Goal: Navigation & Orientation: Find specific page/section

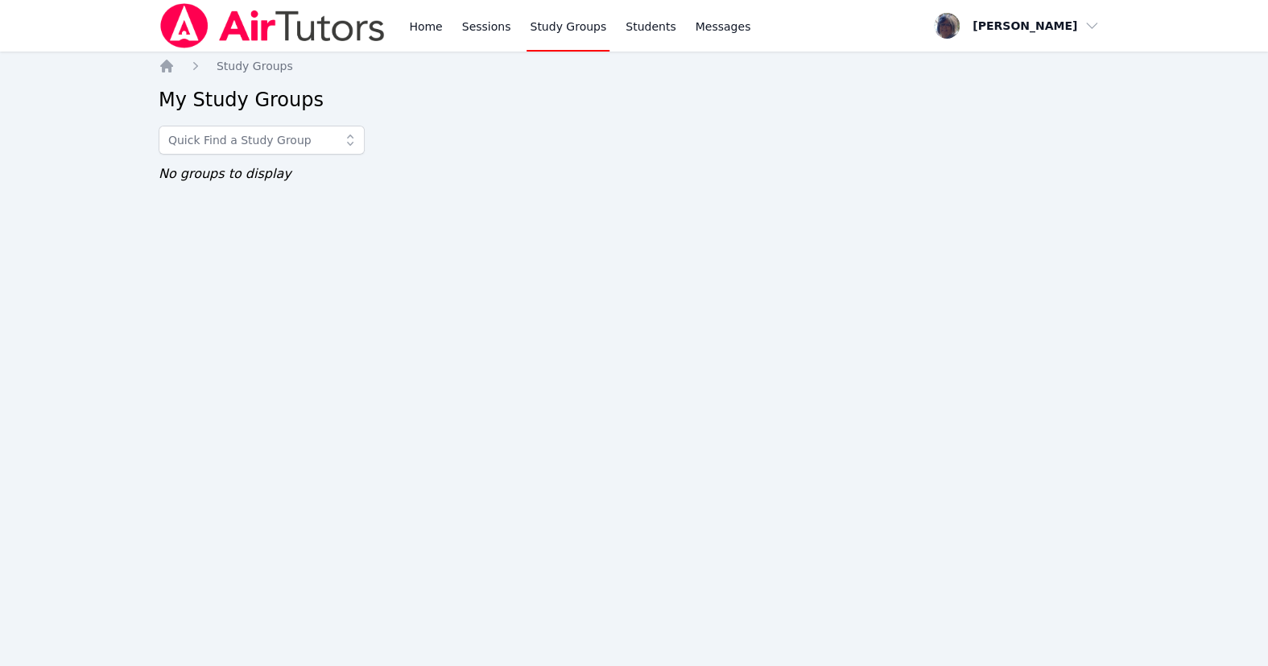
click at [609, 29] on link "Study Groups" at bounding box center [567, 26] width 83 height 52
click at [514, 30] on link "Sessions" at bounding box center [487, 26] width 56 height 52
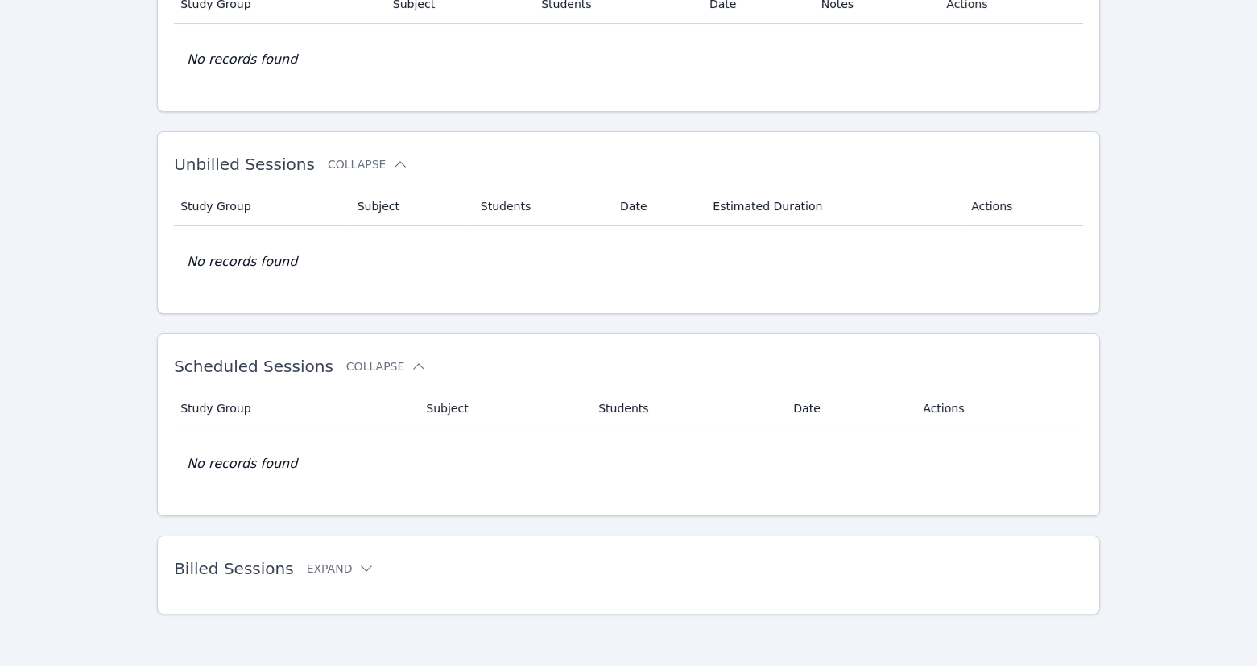
scroll to position [258, 0]
click at [427, 358] on icon at bounding box center [419, 366] width 16 height 16
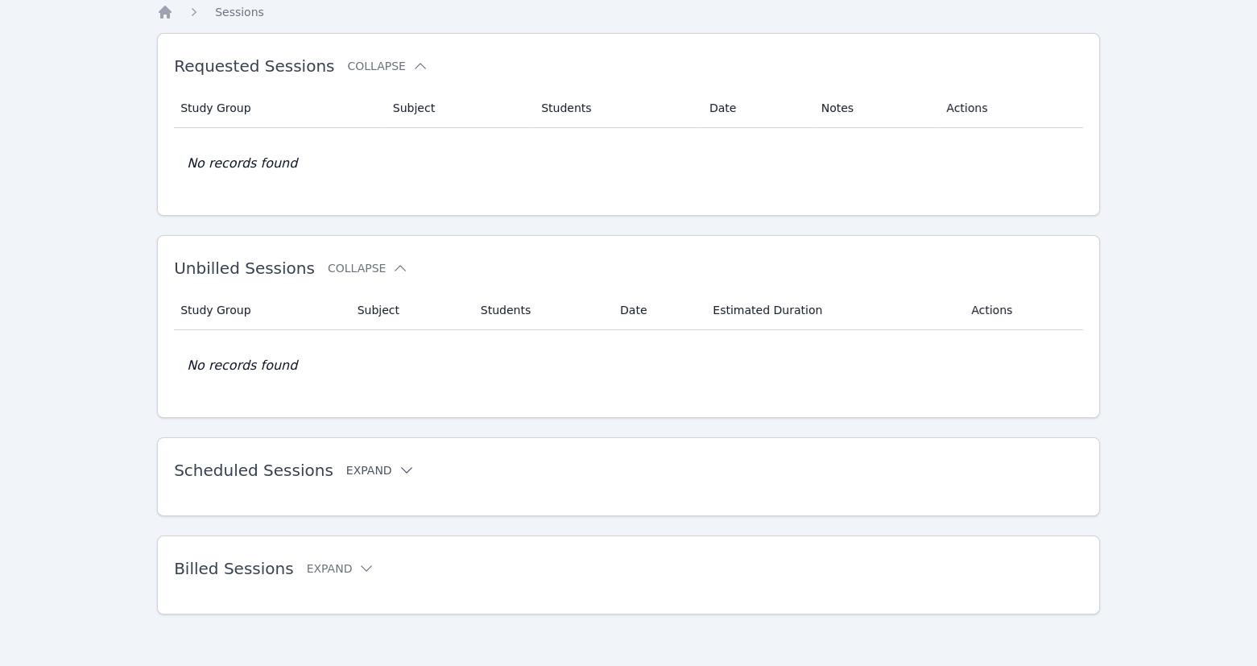
scroll to position [142, 0]
click at [412, 462] on icon at bounding box center [406, 470] width 16 height 16
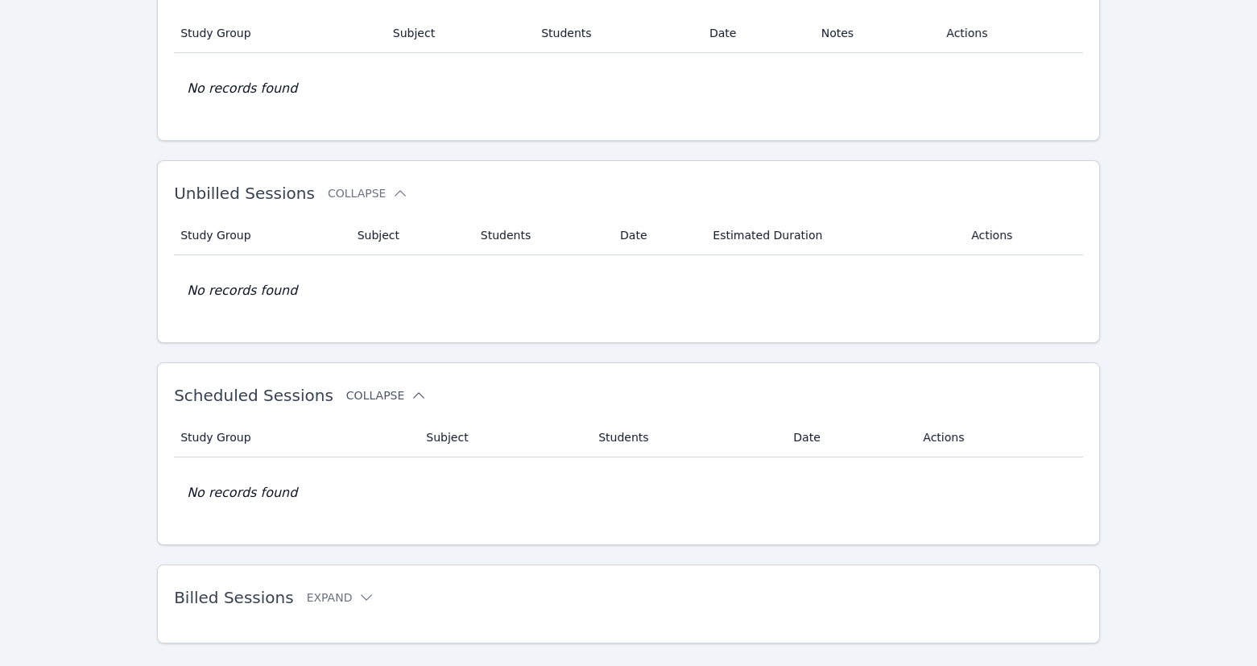
scroll to position [0, 0]
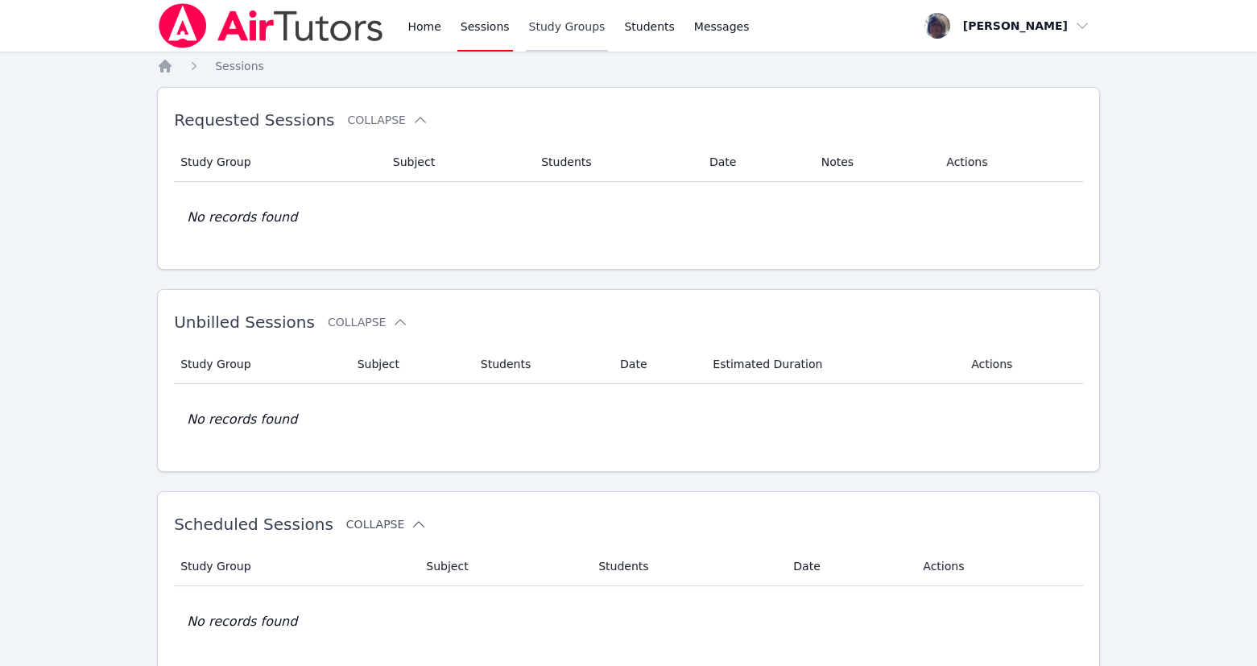
click at [609, 31] on link "Study Groups" at bounding box center [567, 26] width 83 height 52
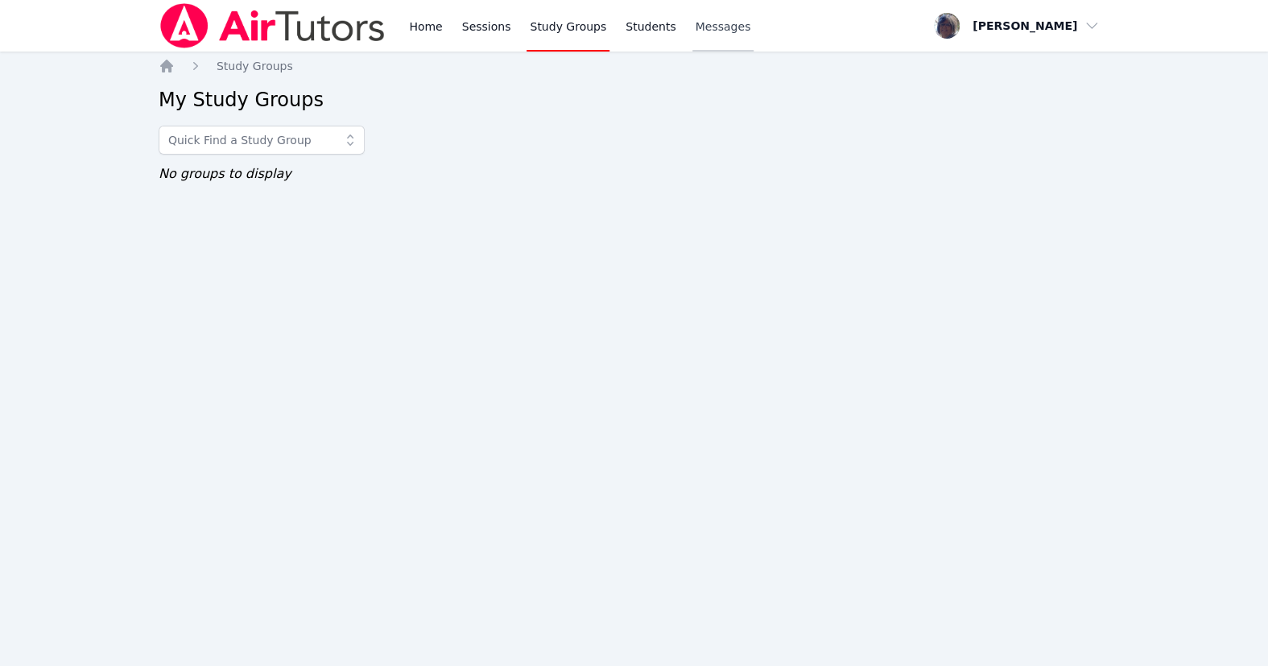
click at [751, 28] on span "Messages" at bounding box center [724, 27] width 56 height 16
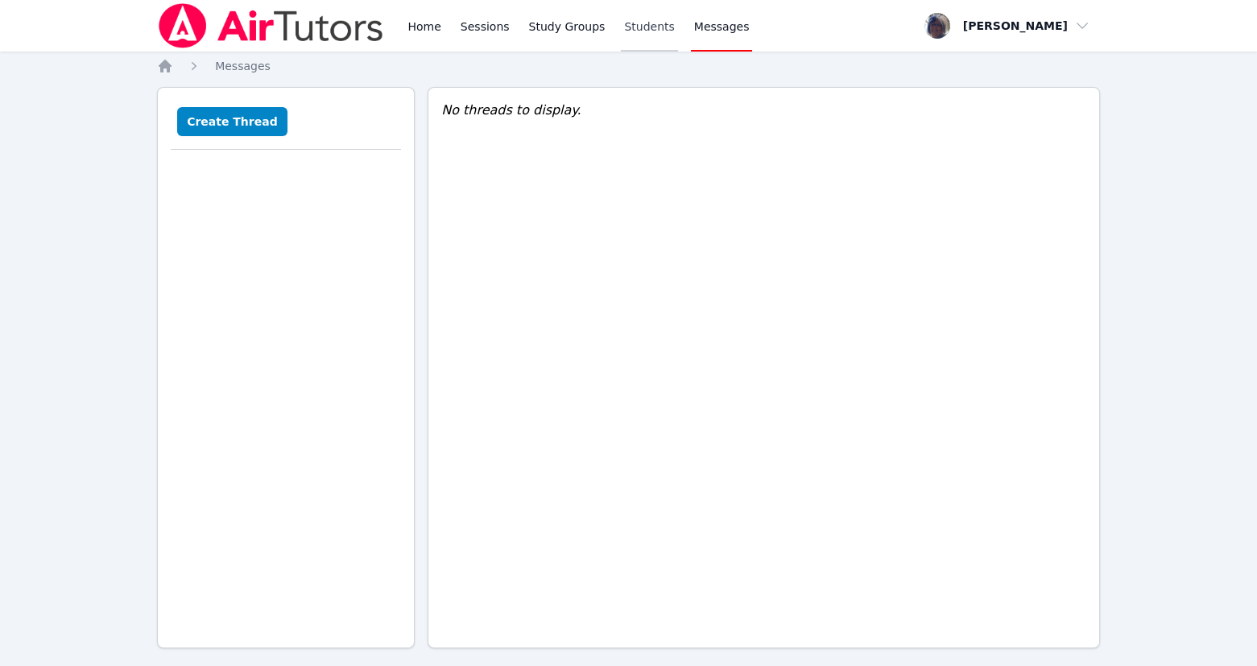
click at [677, 29] on link "Students" at bounding box center [649, 26] width 56 height 52
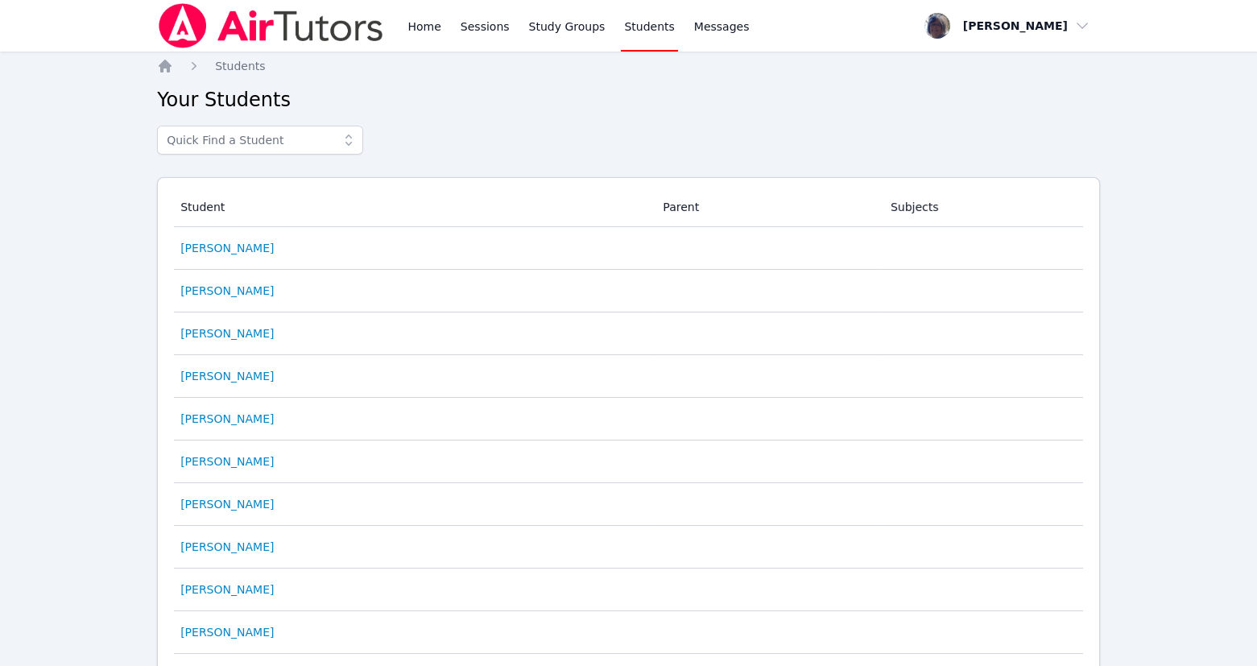
click at [357, 148] on icon at bounding box center [349, 140] width 16 height 16
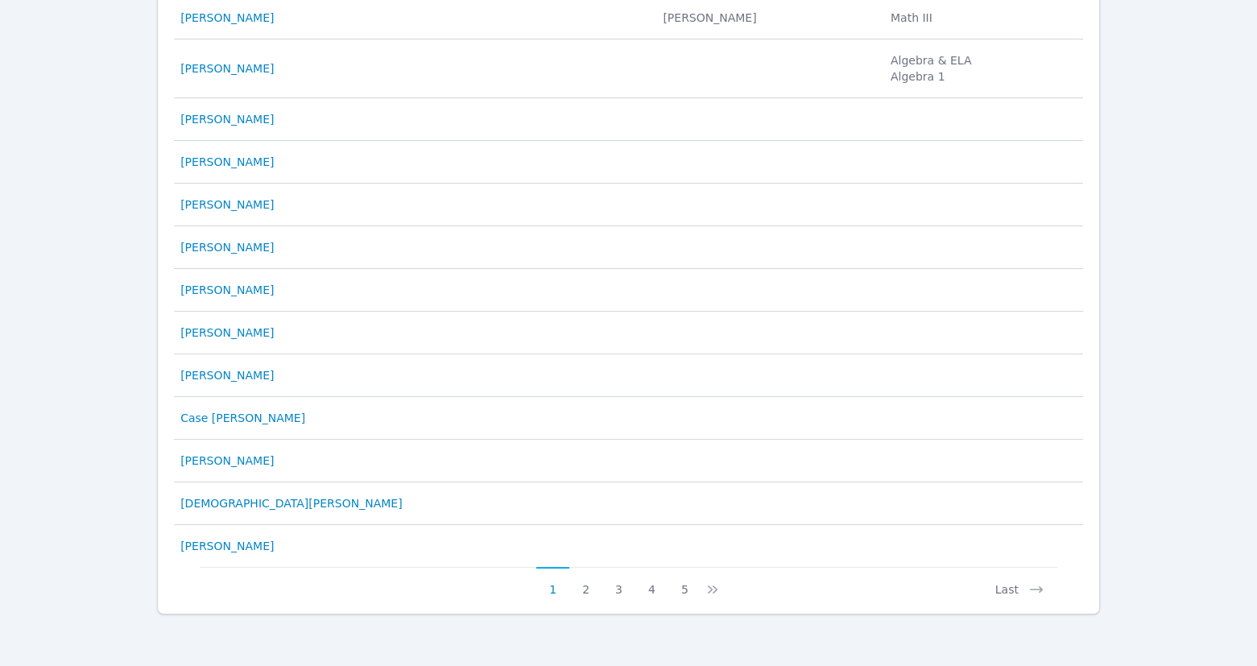
scroll to position [912, 0]
click at [1006, 580] on button "Last" at bounding box center [1019, 582] width 75 height 31
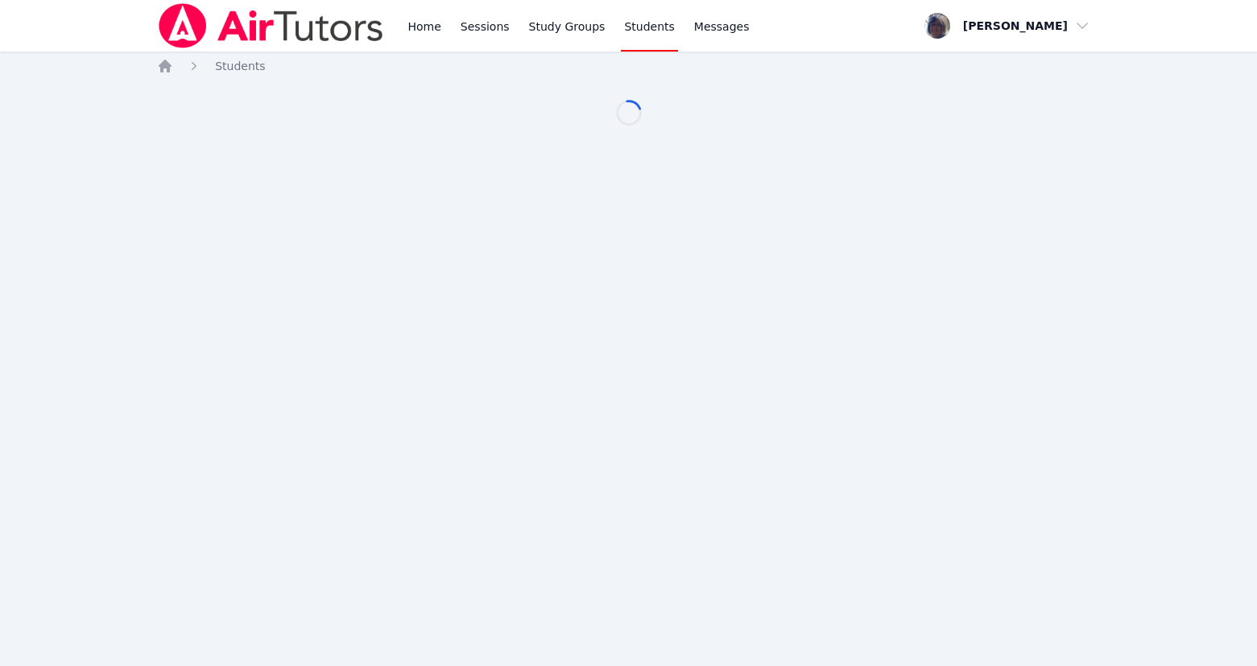
scroll to position [0, 0]
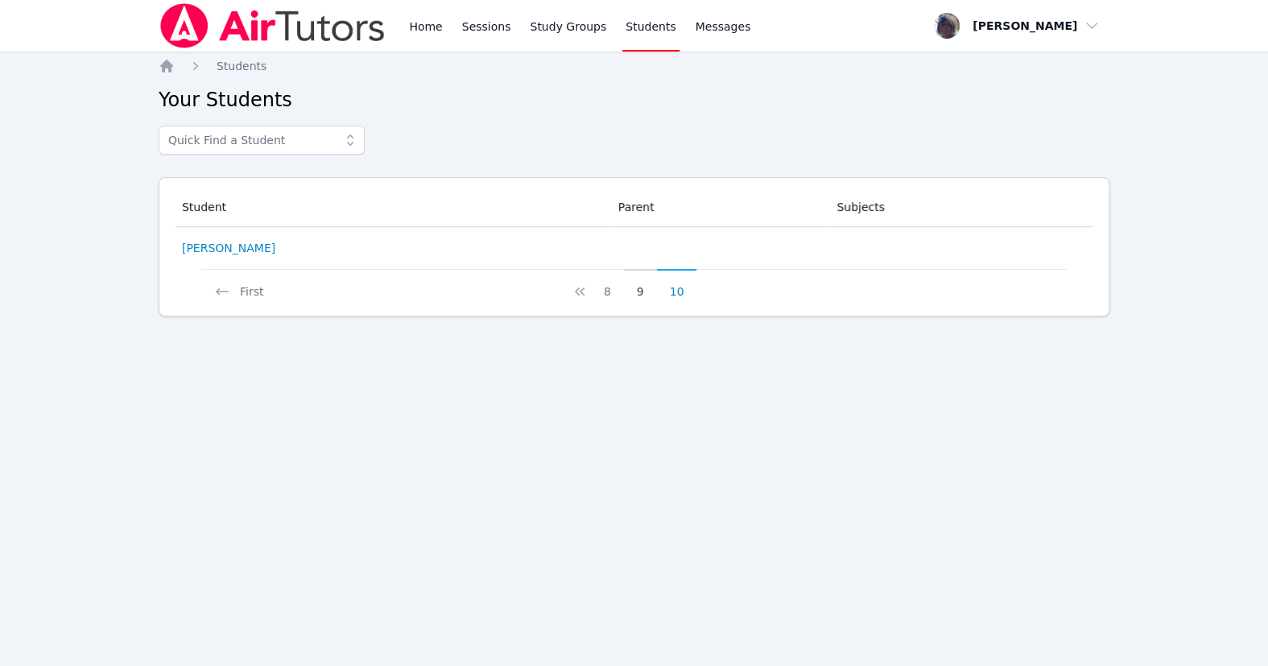
click at [642, 299] on button "9" at bounding box center [640, 284] width 33 height 31
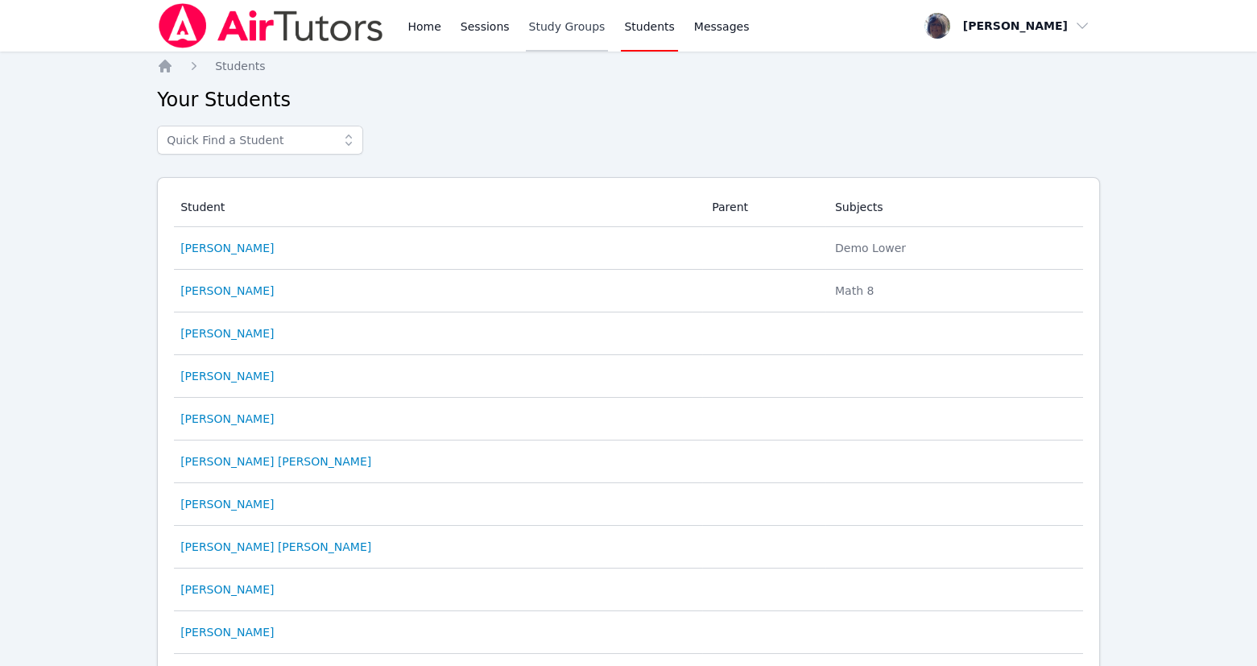
click at [584, 31] on link "Study Groups" at bounding box center [567, 26] width 83 height 52
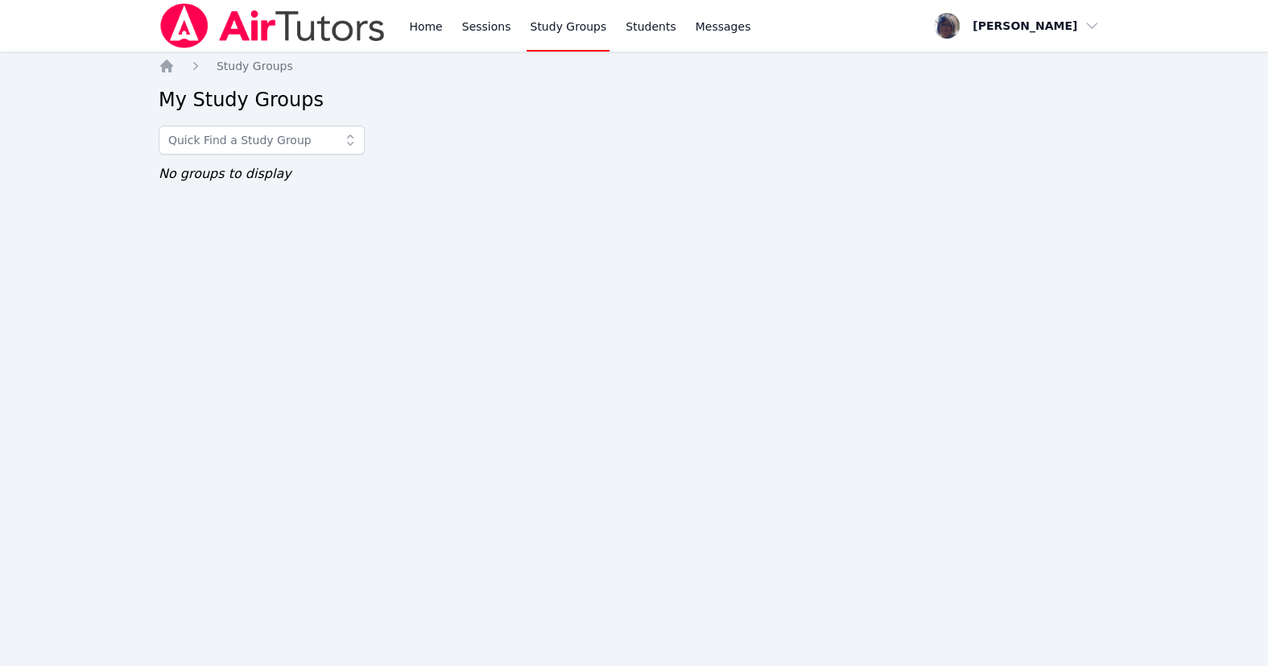
click at [609, 31] on link "Study Groups" at bounding box center [567, 26] width 83 height 52
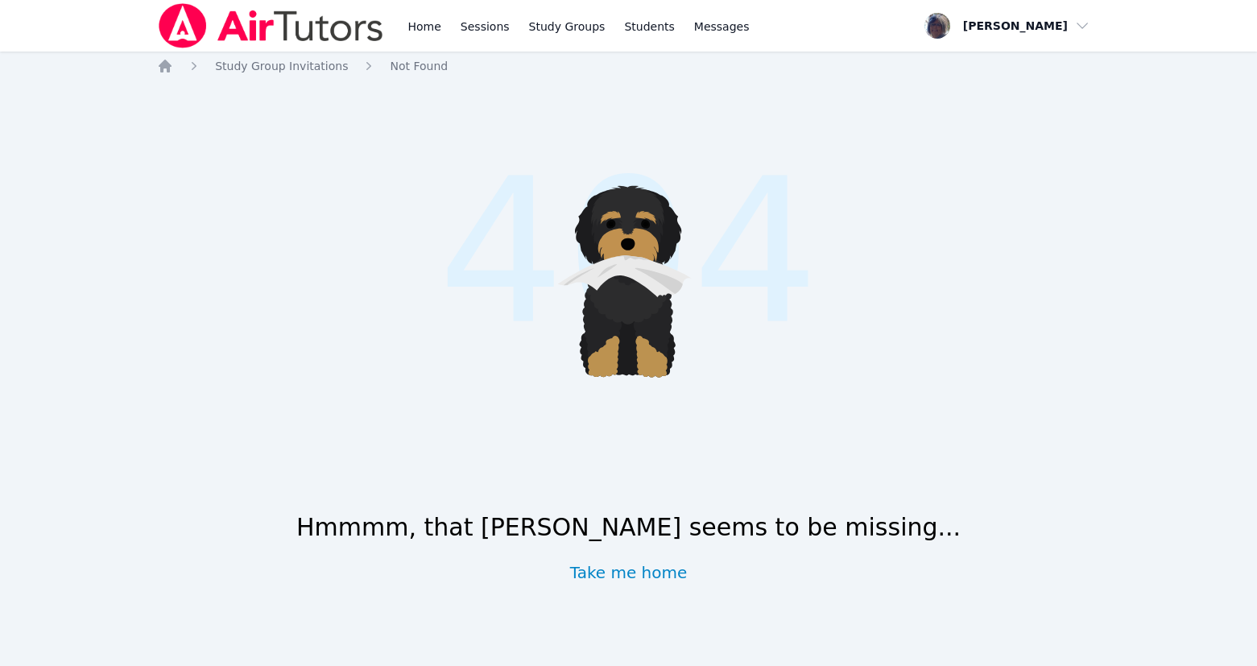
click at [631, 574] on link "Take me home" at bounding box center [629, 572] width 118 height 23
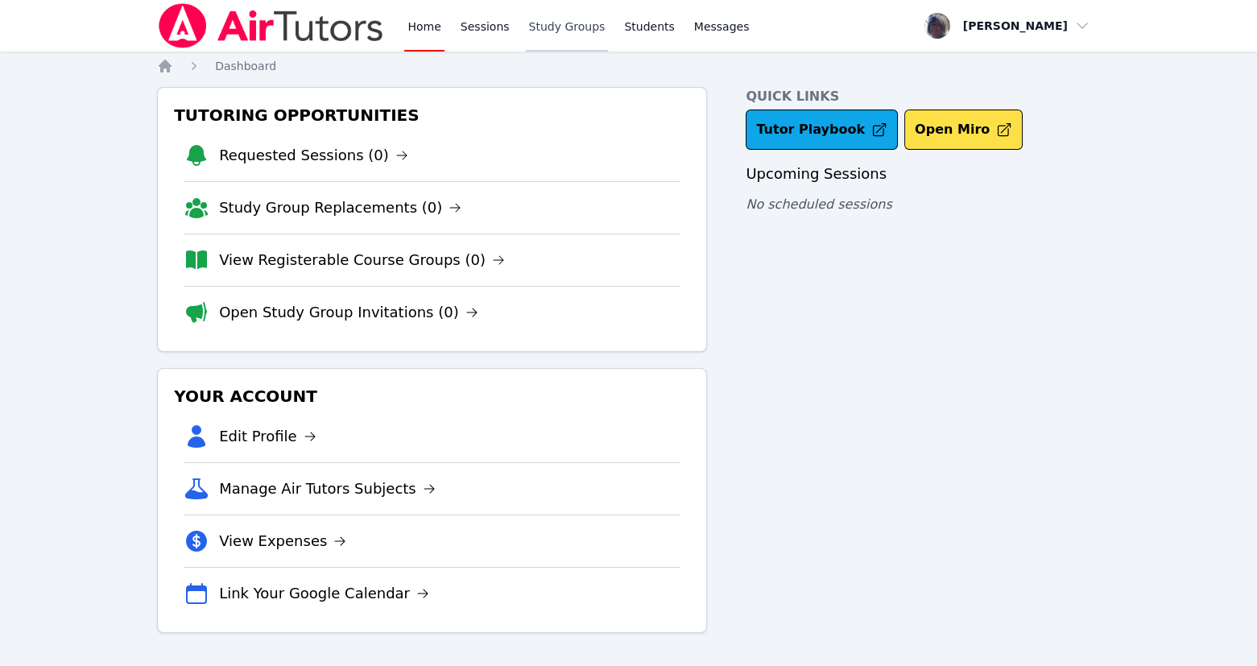
click at [586, 28] on link "Study Groups" at bounding box center [567, 26] width 83 height 52
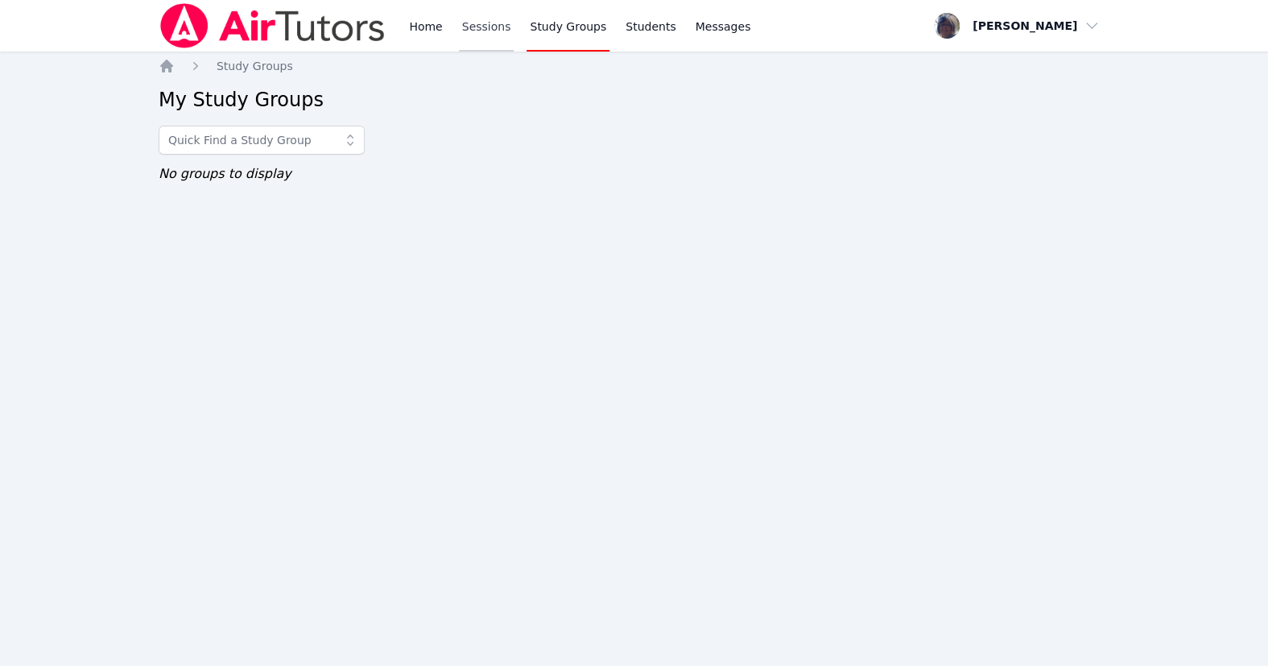
click at [514, 27] on link "Sessions" at bounding box center [487, 26] width 56 height 52
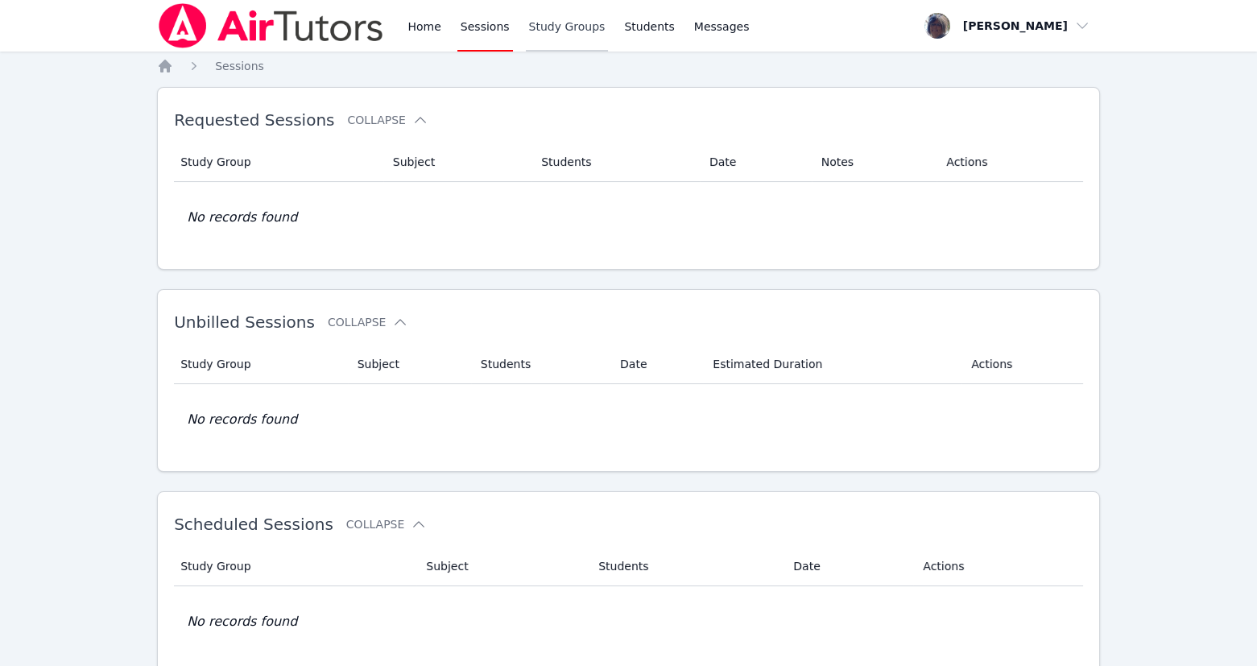
click at [609, 30] on link "Study Groups" at bounding box center [567, 26] width 83 height 52
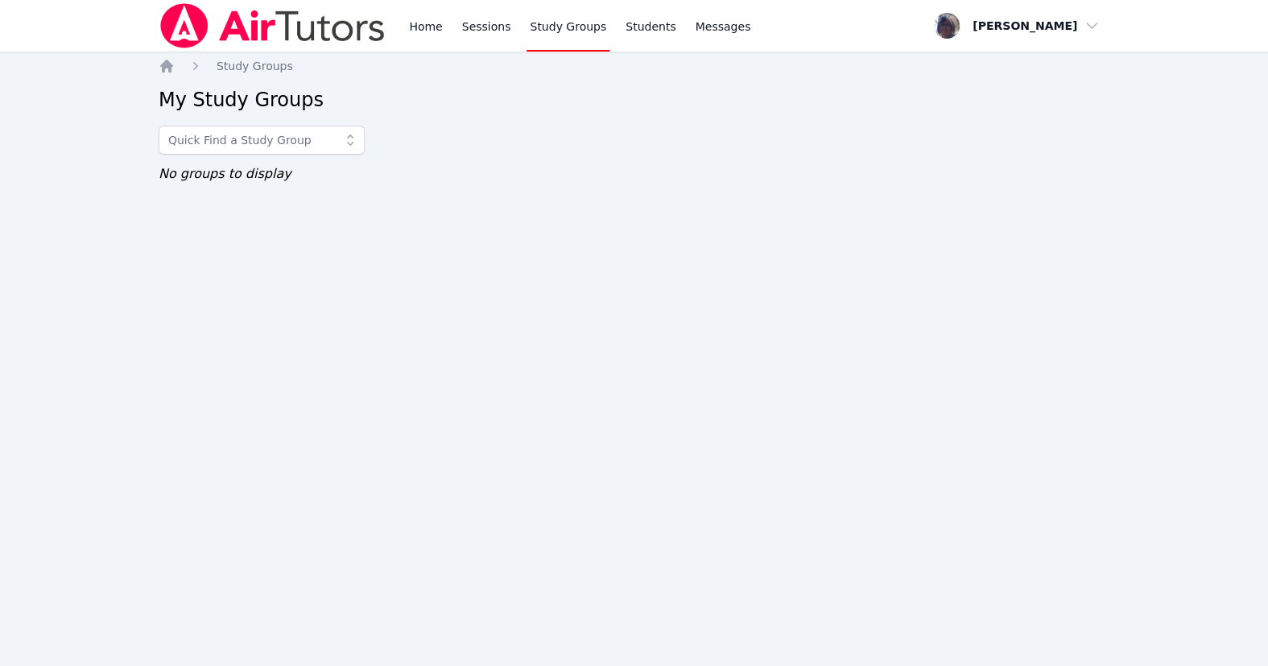
click at [609, 27] on link "Study Groups" at bounding box center [567, 26] width 83 height 52
click at [598, 216] on div "Home Study Groups My Study Groups No groups to display" at bounding box center [634, 137] width 951 height 158
